Goal: Information Seeking & Learning: Learn about a topic

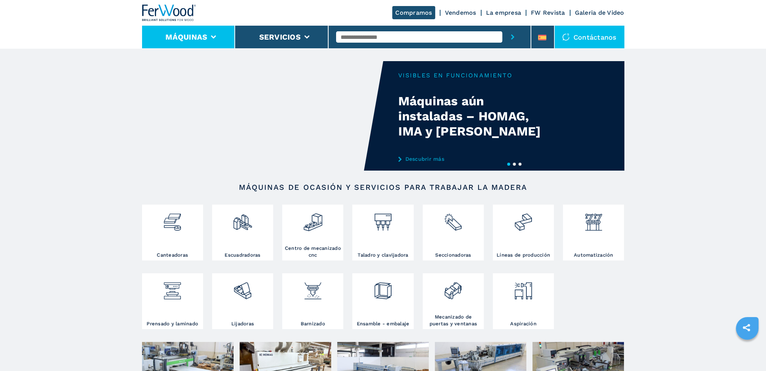
click at [187, 35] on button "Máquinas" at bounding box center [186, 36] width 42 height 9
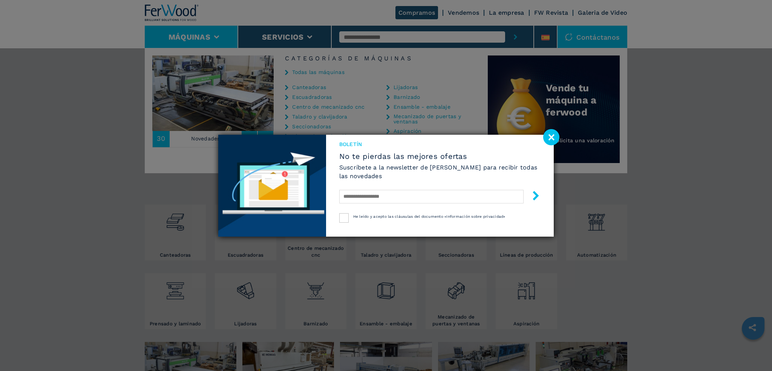
click at [350, 105] on div "Boletín No te pierdas las mejores ofertas Suscríbete a la newsletter de Ferwood…" at bounding box center [386, 185] width 772 height 371
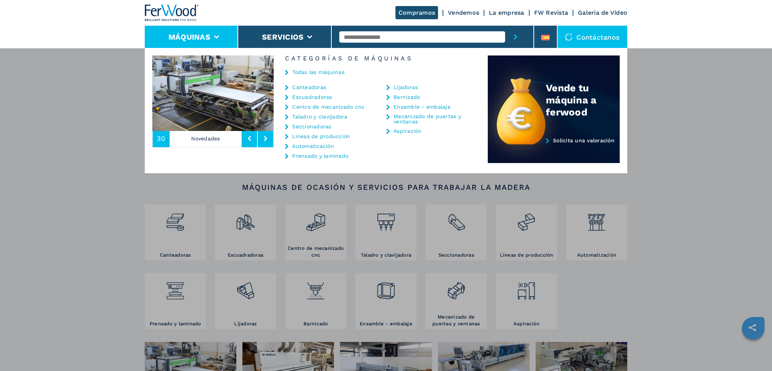
click at [334, 106] on link "Centro de mecanizado cnc" at bounding box center [328, 106] width 72 height 5
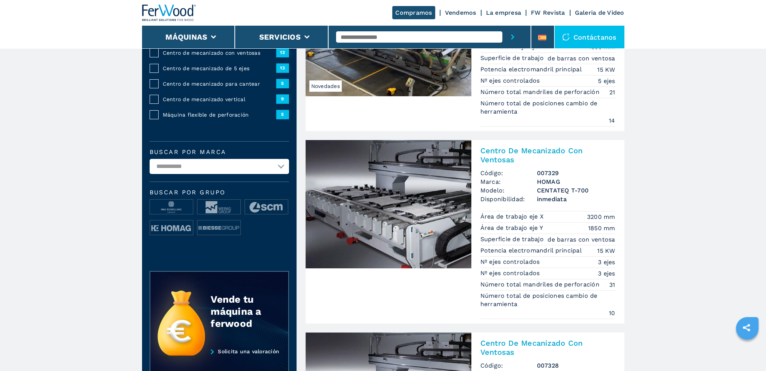
scroll to position [151, 0]
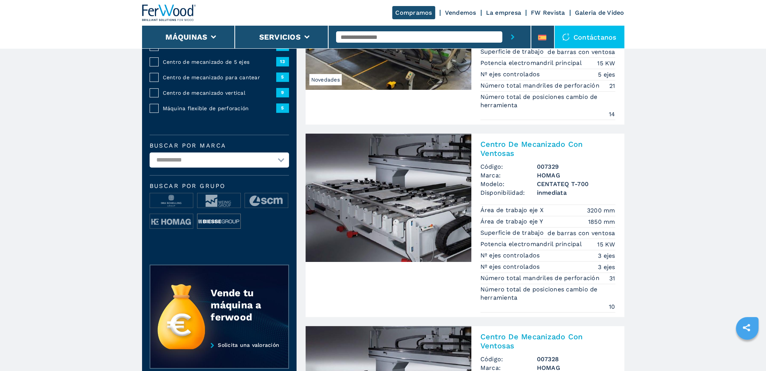
click at [217, 218] on img at bounding box center [219, 221] width 43 height 15
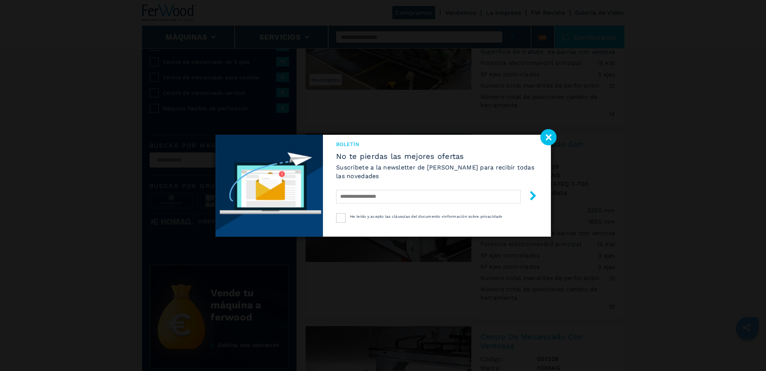
click at [546, 139] on image at bounding box center [549, 137] width 16 height 16
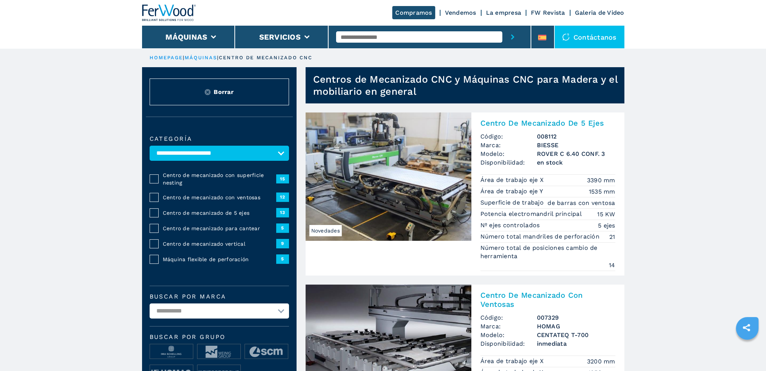
scroll to position [226, 0]
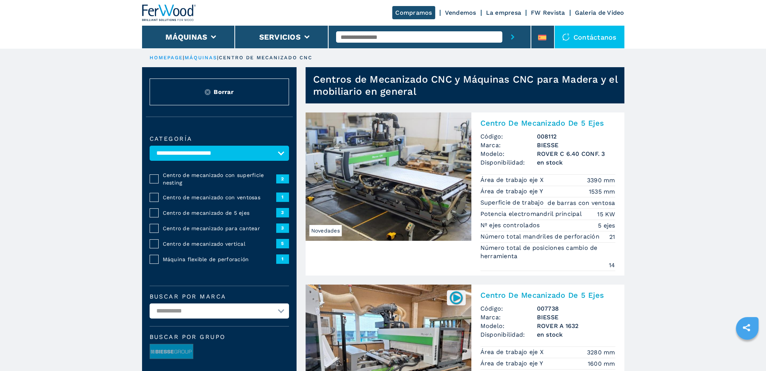
click at [235, 175] on span "Centro de mecanizado con superficie nesting" at bounding box center [219, 178] width 113 height 15
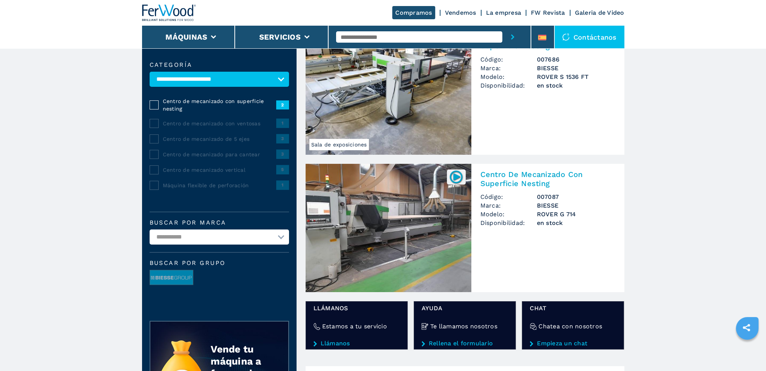
scroll to position [75, 0]
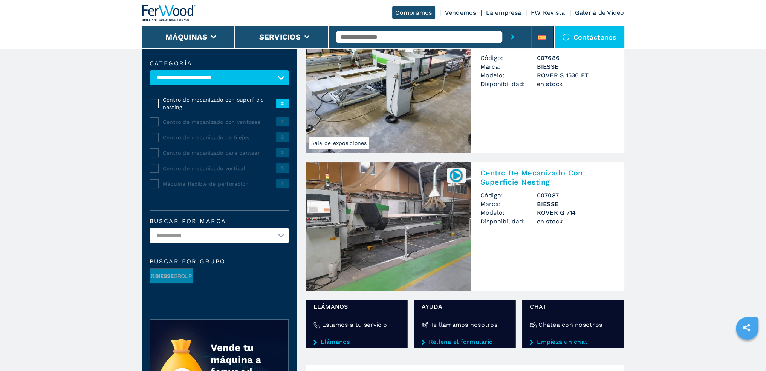
click at [412, 200] on img at bounding box center [389, 226] width 166 height 128
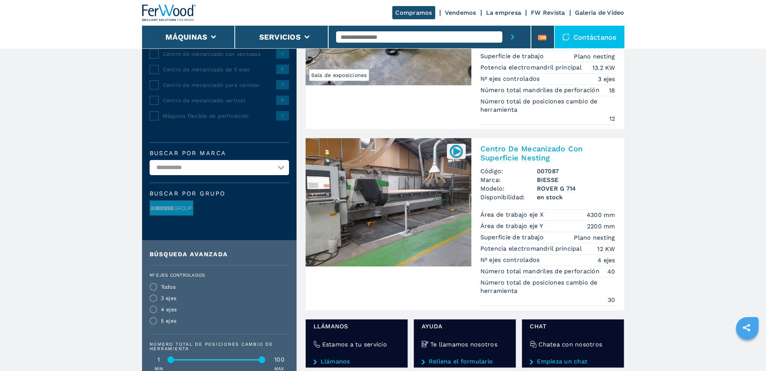
scroll to position [151, 0]
